Goal: Book appointment/travel/reservation

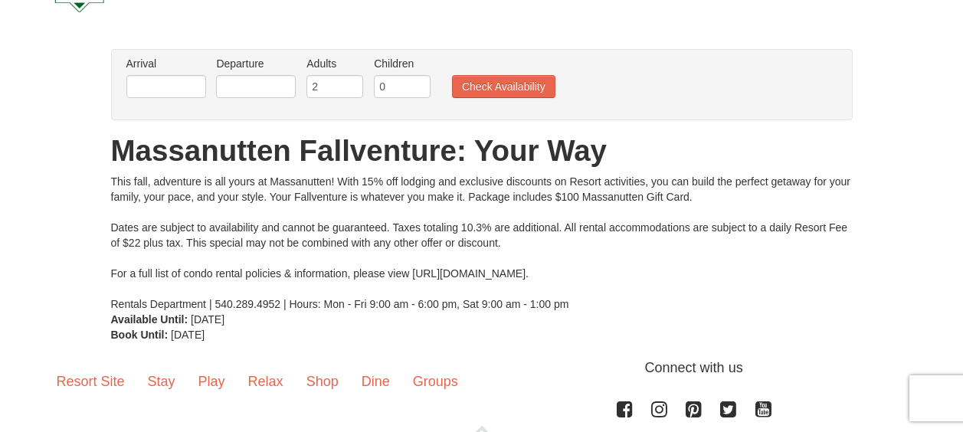
scroll to position [51, 0]
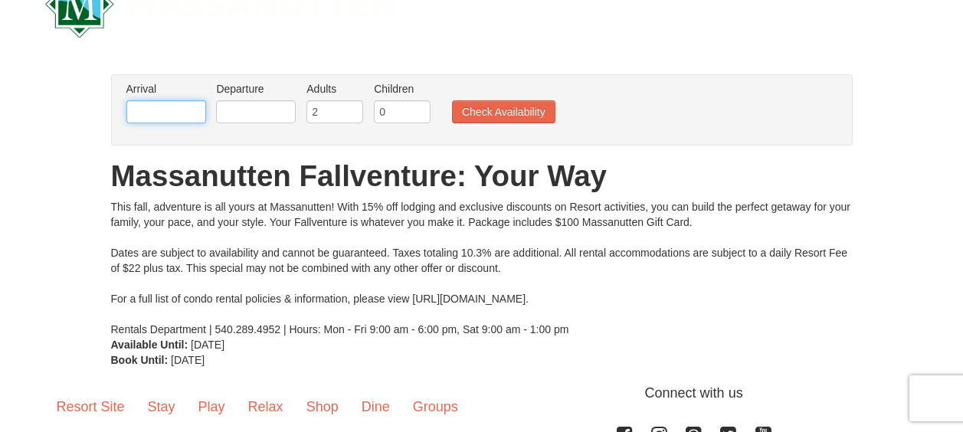
click at [185, 111] on input "text" at bounding box center [166, 111] width 80 height 23
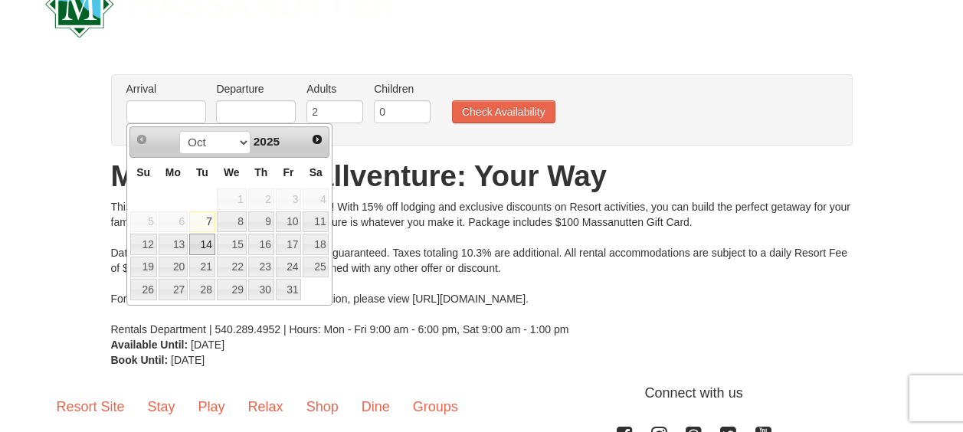
click at [204, 247] on link "14" at bounding box center [202, 244] width 26 height 21
type input "[DATE]"
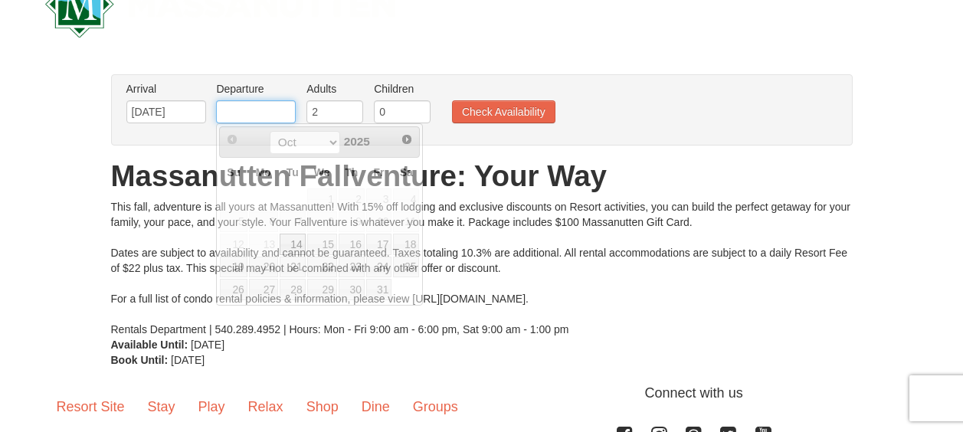
click at [246, 107] on input "text" at bounding box center [256, 111] width 80 height 23
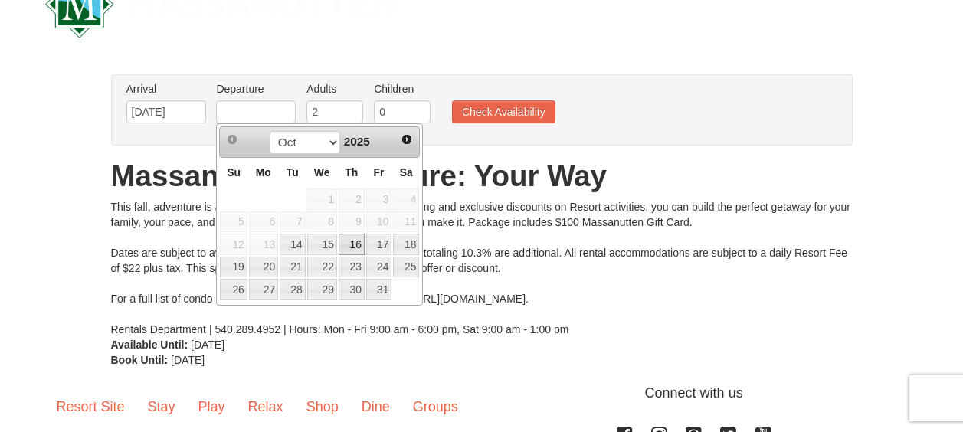
click at [352, 241] on link "16" at bounding box center [352, 244] width 26 height 21
type input "[DATE]"
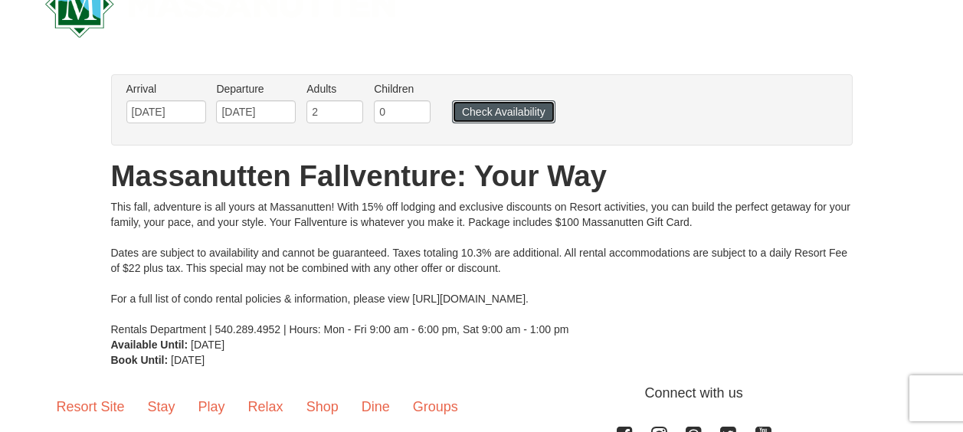
click at [517, 116] on button "Check Availability" at bounding box center [503, 111] width 103 height 23
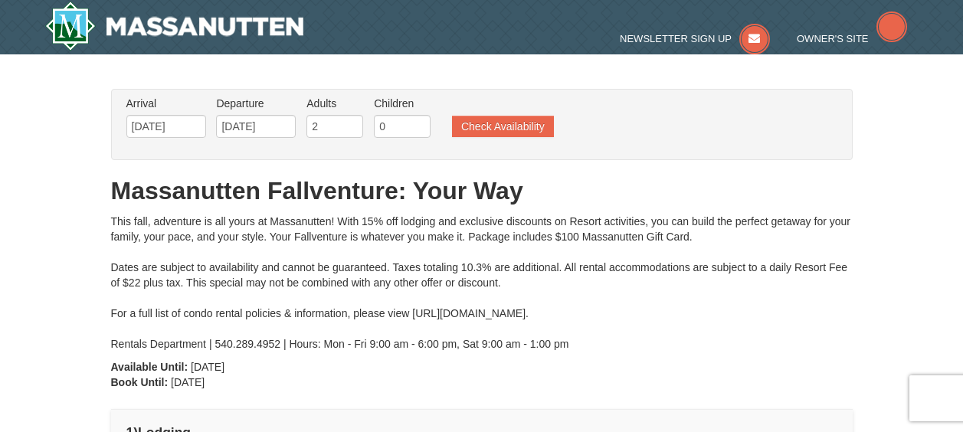
type input "[DATE]"
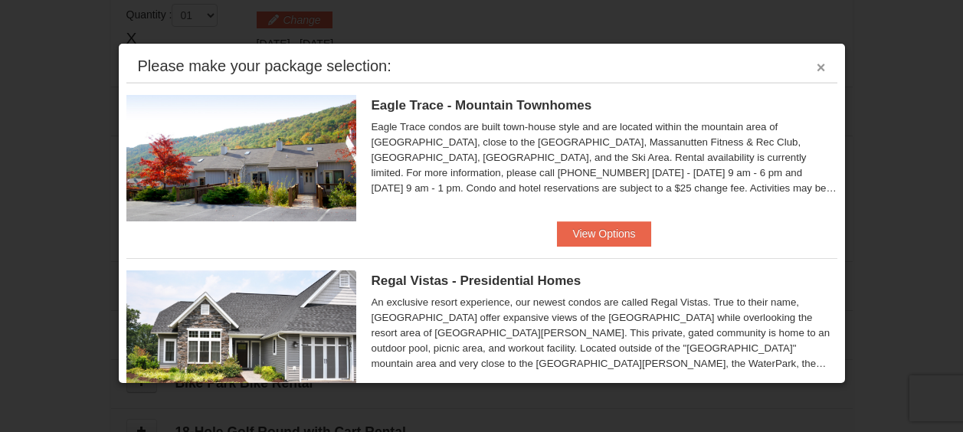
click at [817, 60] on button "×" at bounding box center [821, 67] width 9 height 15
